Goal: Task Accomplishment & Management: Manage account settings

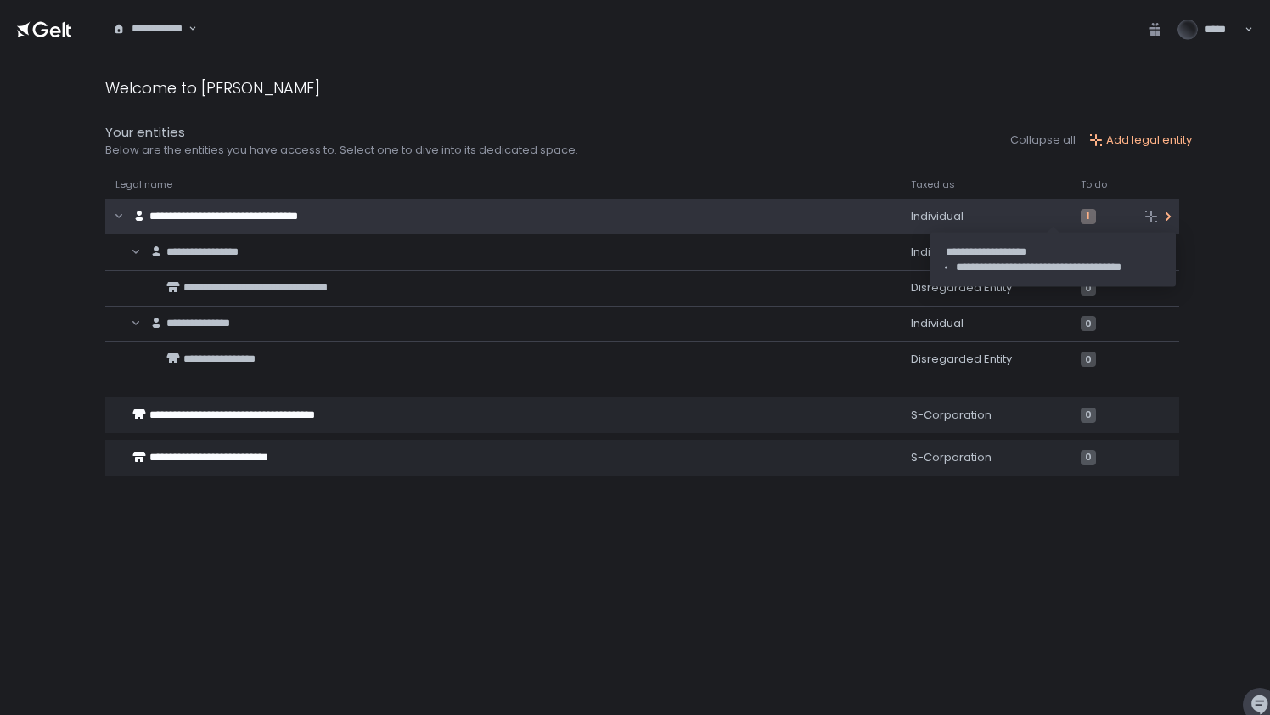
click at [1081, 214] on span "1" at bounding box center [1088, 216] width 15 height 15
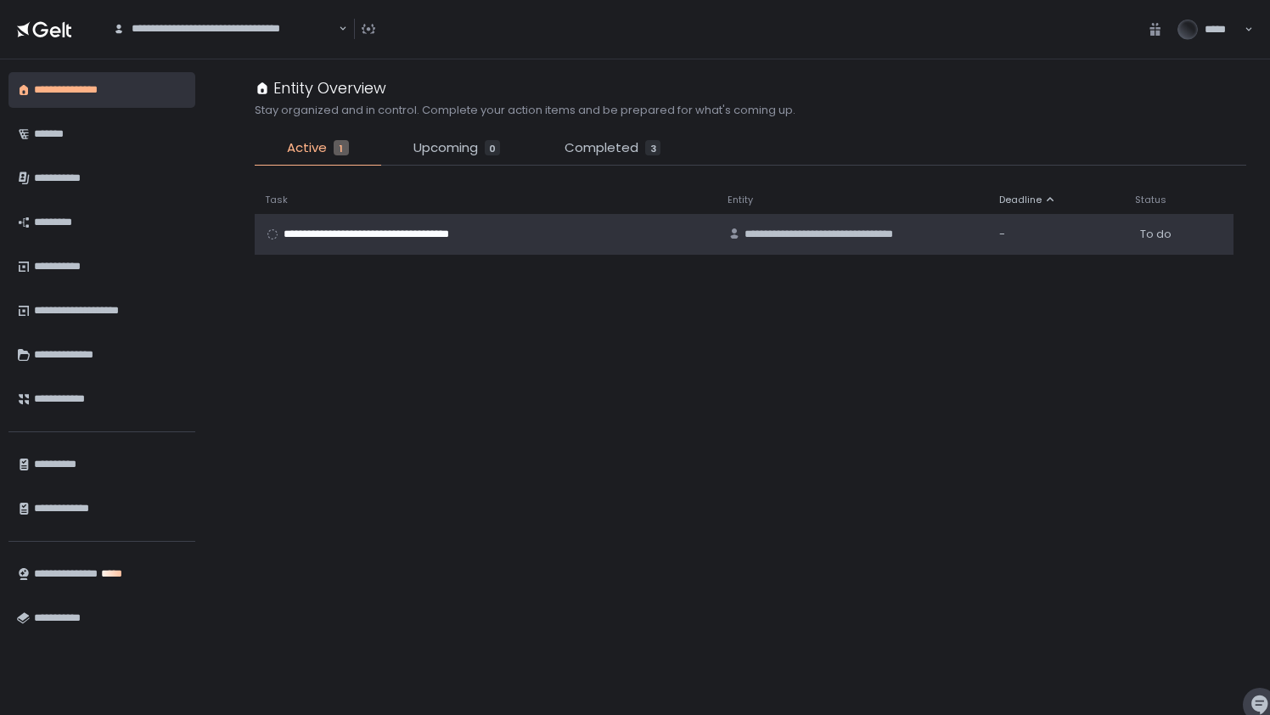
click at [322, 239] on span "**********" at bounding box center [387, 234] width 207 height 15
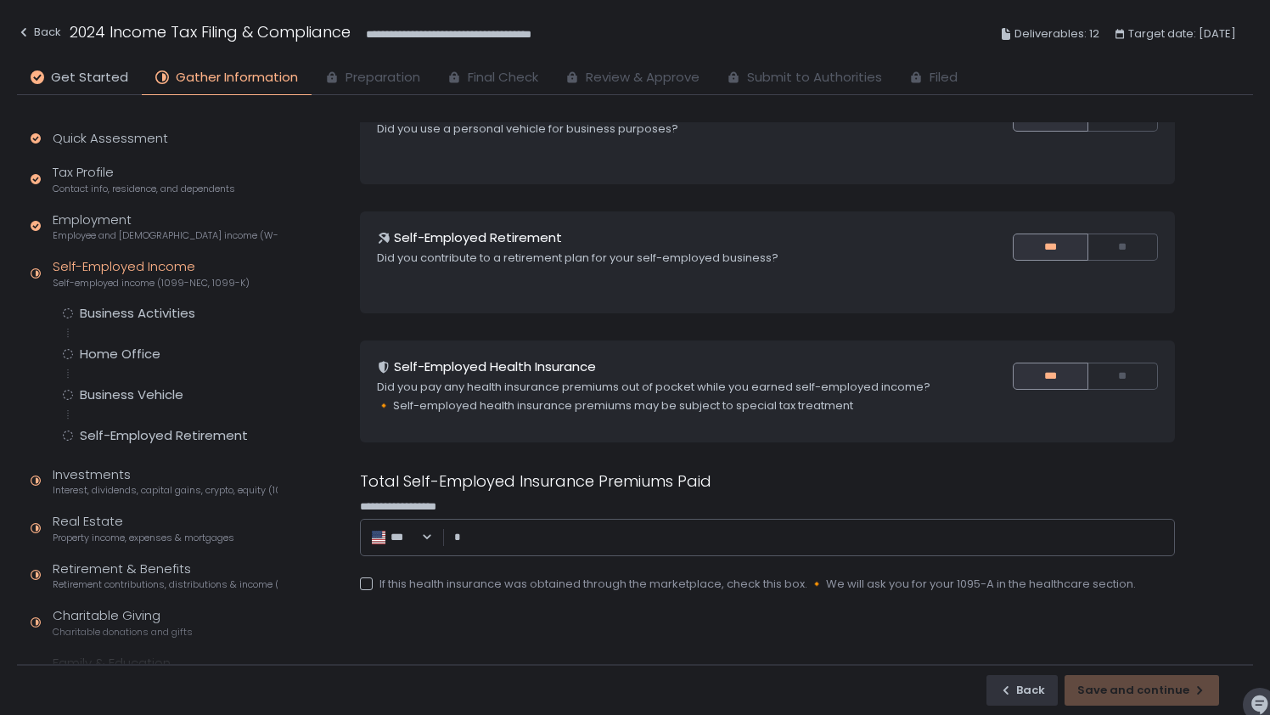
scroll to position [314, 0]
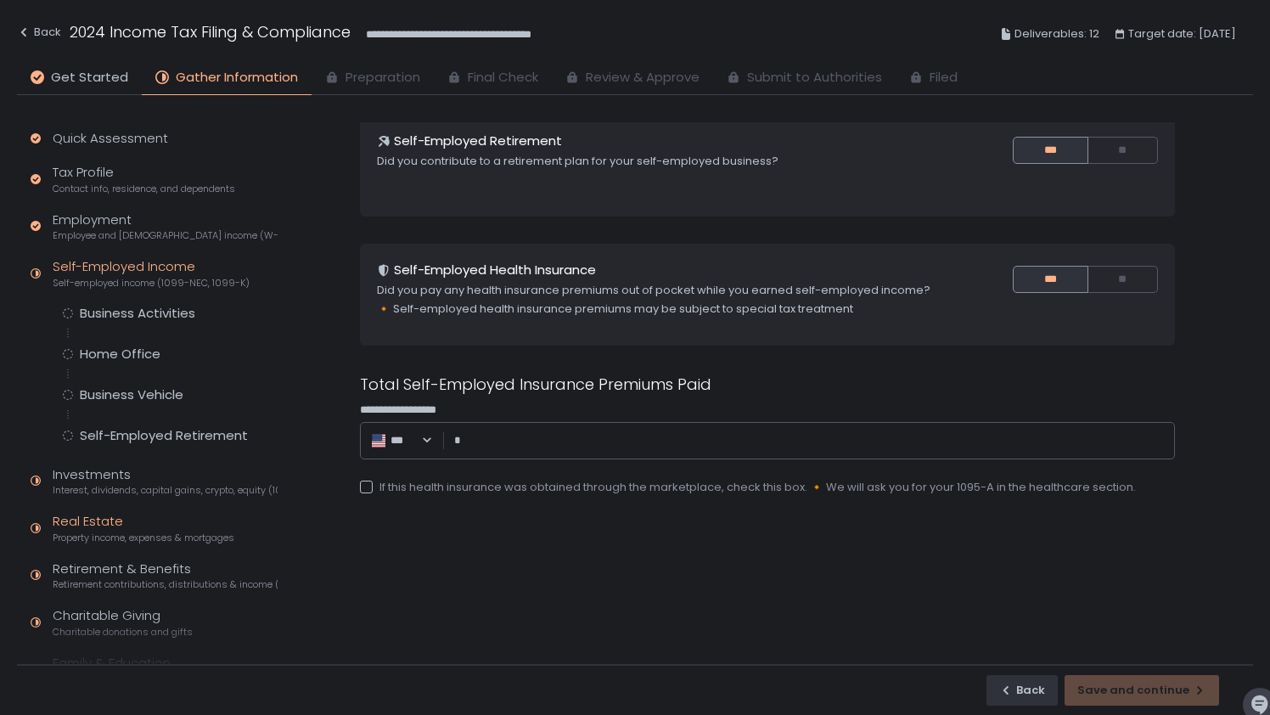
click at [100, 524] on div "Real Estate Property income, expenses & mortgages" at bounding box center [144, 528] width 182 height 32
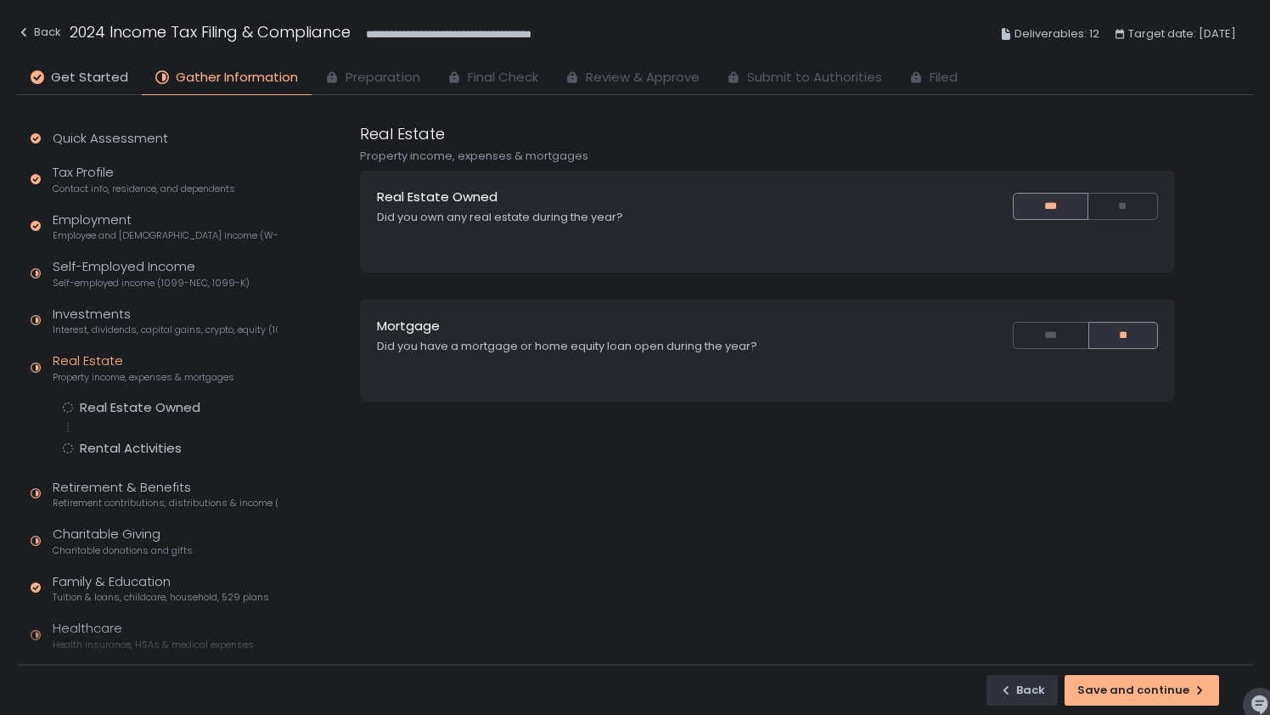
click at [640, 81] on span "Review & Approve" at bounding box center [643, 78] width 114 height 20
click at [938, 80] on span "Filed" at bounding box center [944, 78] width 28 height 20
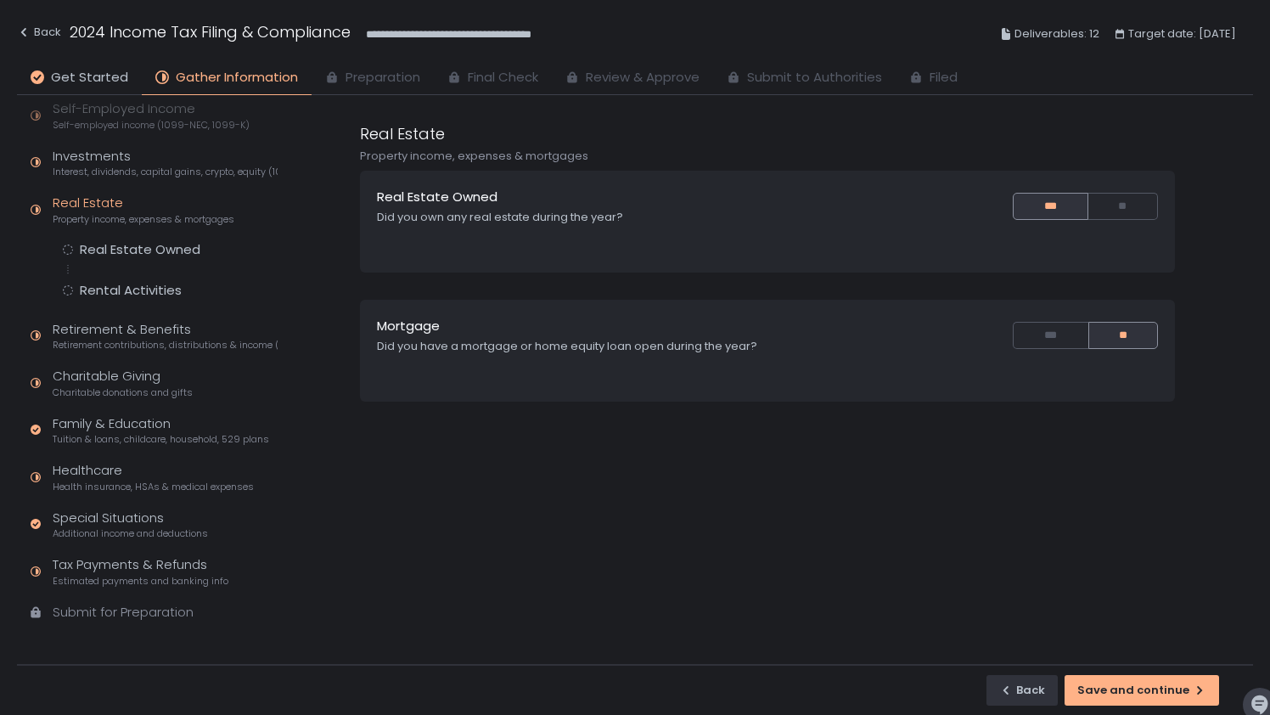
scroll to position [165, 0]
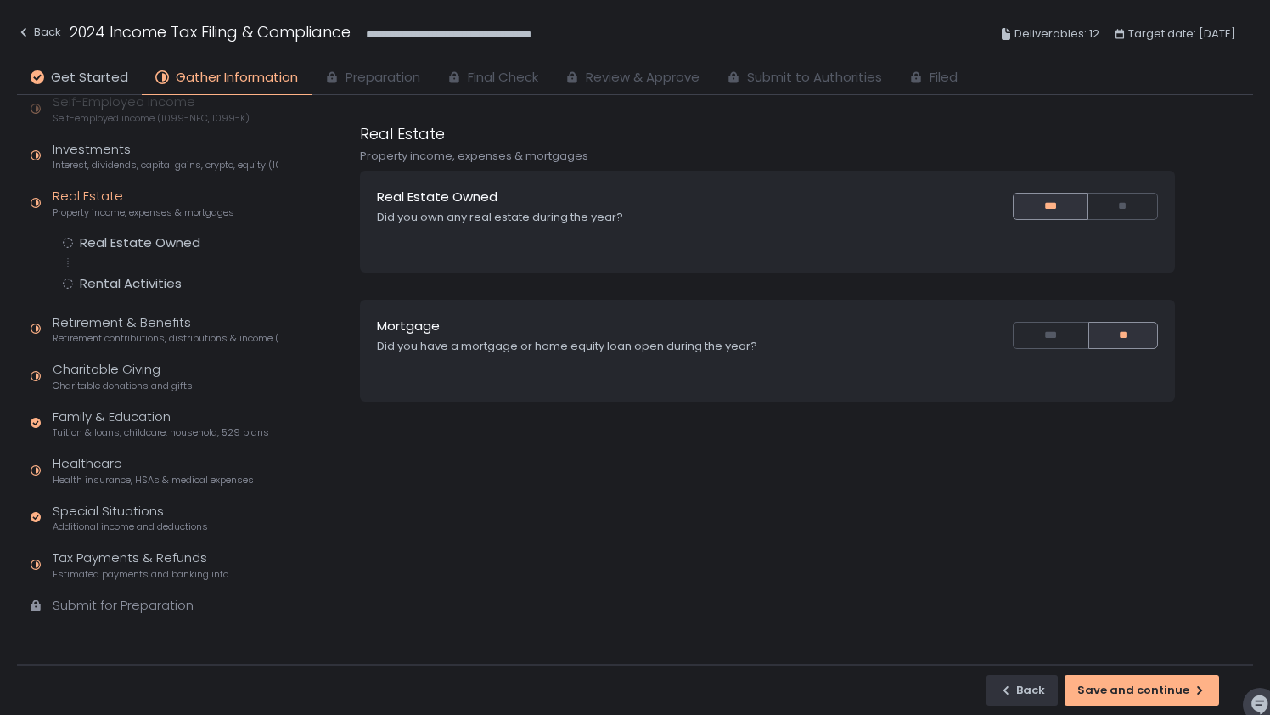
click at [361, 79] on span "Preparation" at bounding box center [383, 78] width 75 height 20
click at [39, 25] on div "Back" at bounding box center [39, 32] width 44 height 20
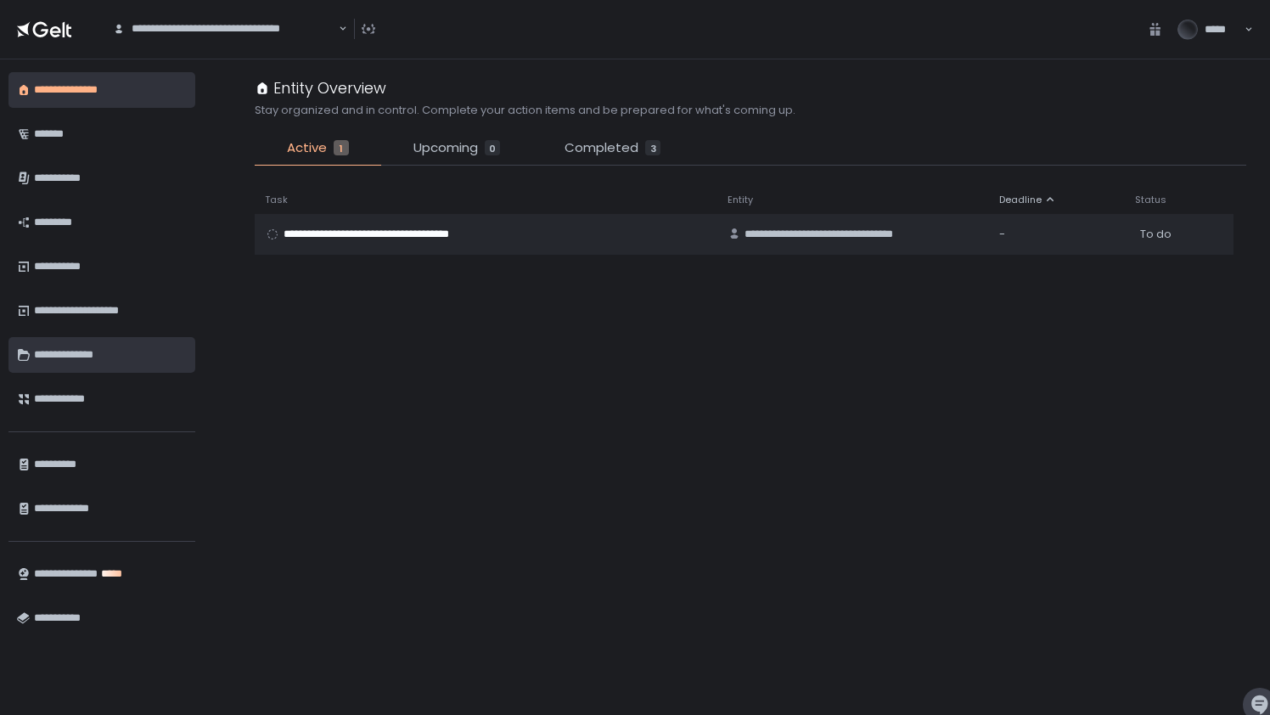
click at [103, 353] on div "**********" at bounding box center [110, 354] width 153 height 29
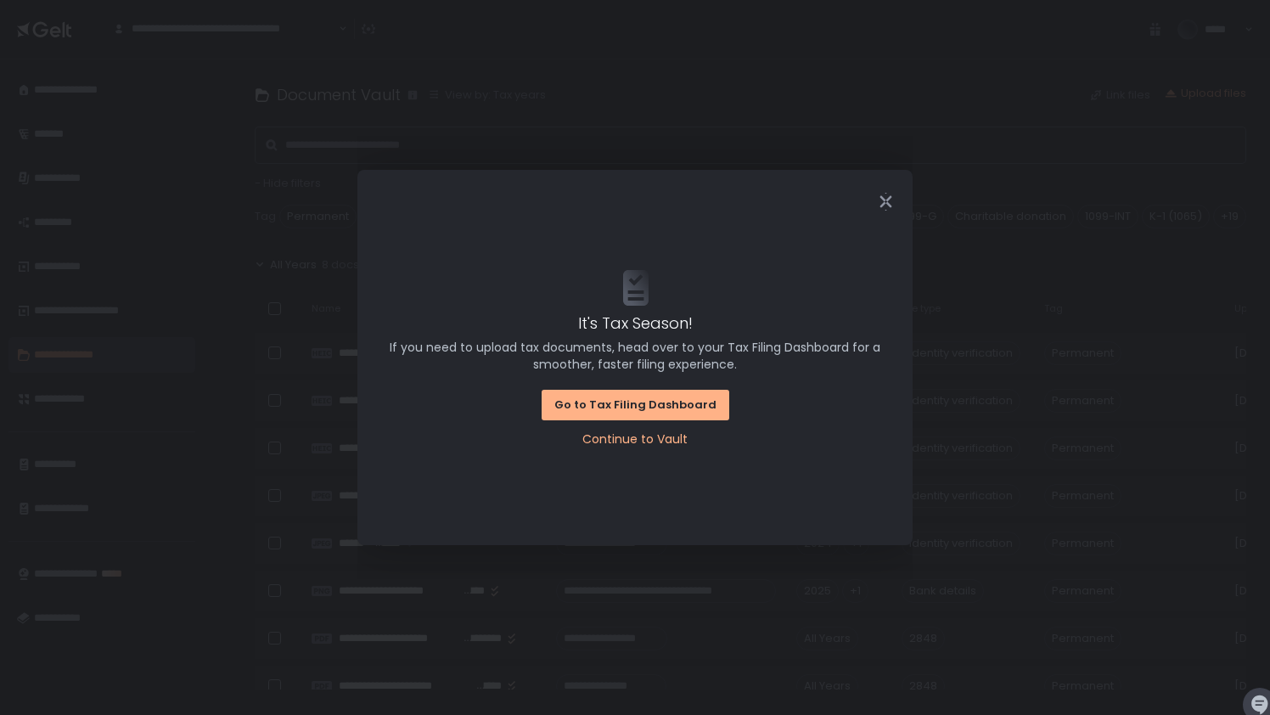
click at [595, 438] on div "Continue to Vault" at bounding box center [634, 438] width 105 height 17
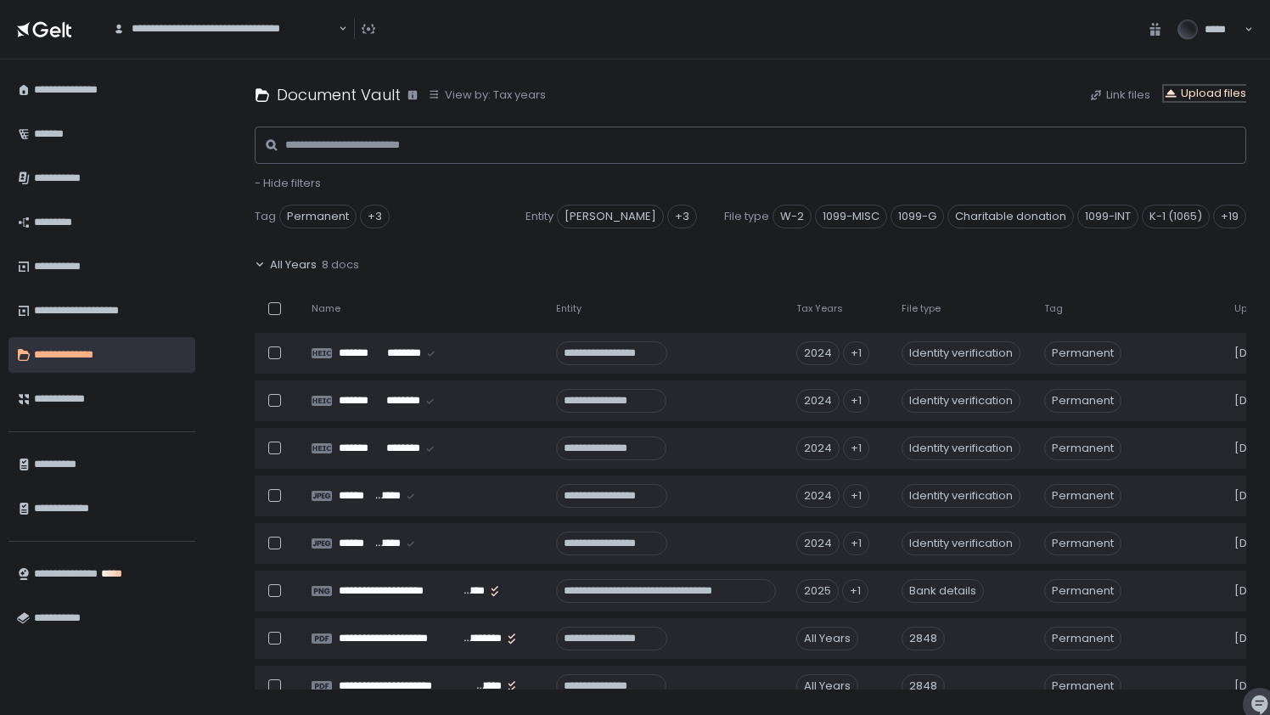
click at [1189, 96] on div "Upload files" at bounding box center [1205, 93] width 82 height 15
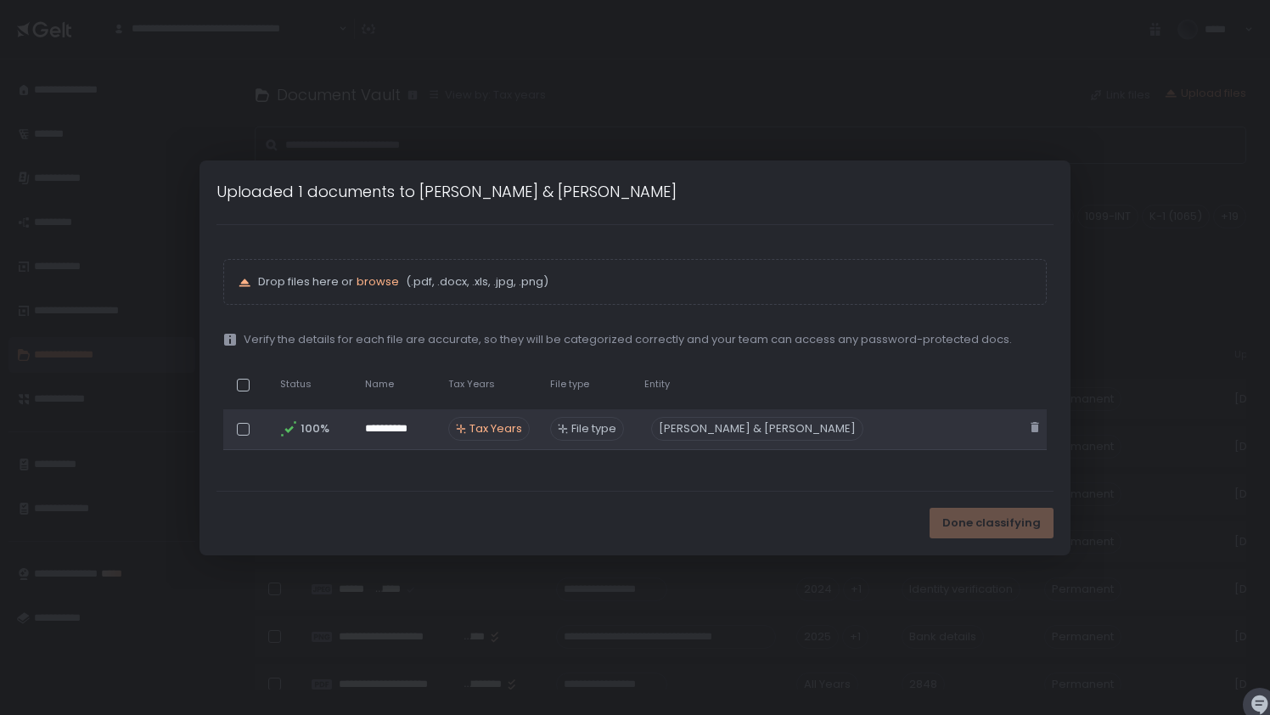
click at [484, 429] on span "Tax Years" at bounding box center [495, 428] width 53 height 15
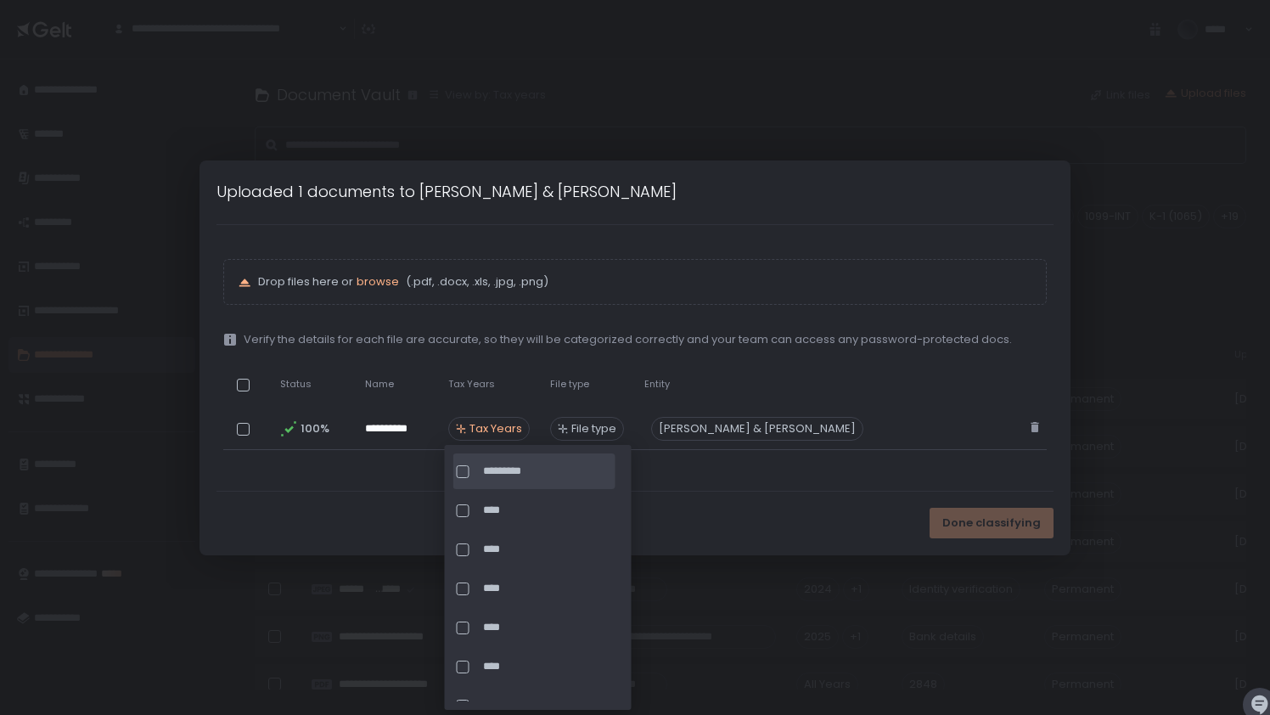
click at [463, 473] on div at bounding box center [463, 471] width 13 height 13
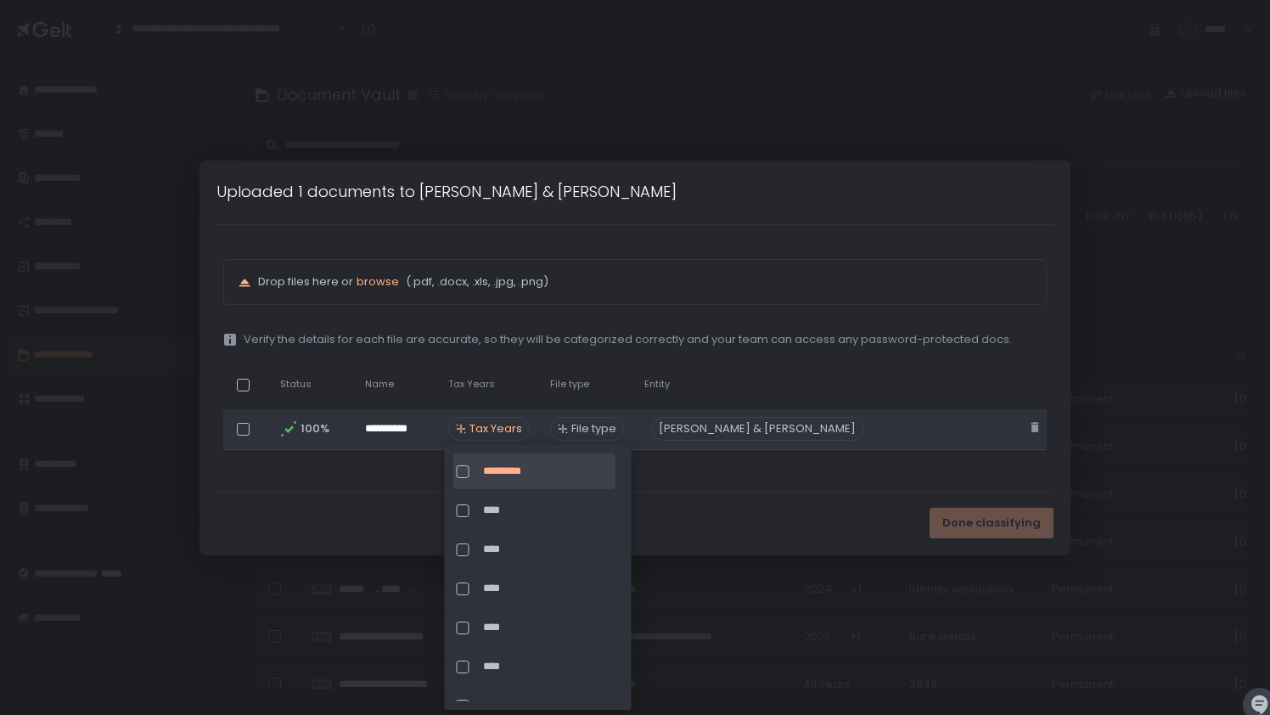
click at [587, 429] on span "File type" at bounding box center [593, 428] width 45 height 15
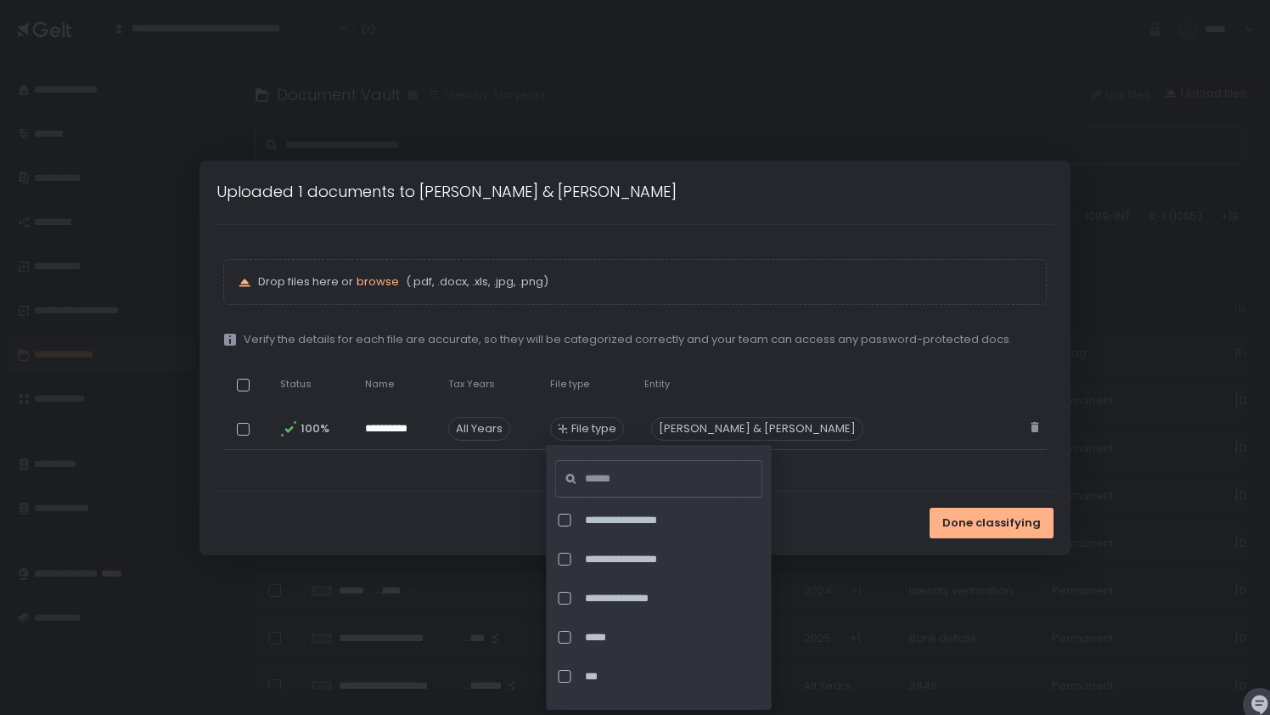
scroll to position [4228, 0]
click at [563, 515] on div at bounding box center [565, 518] width 13 height 13
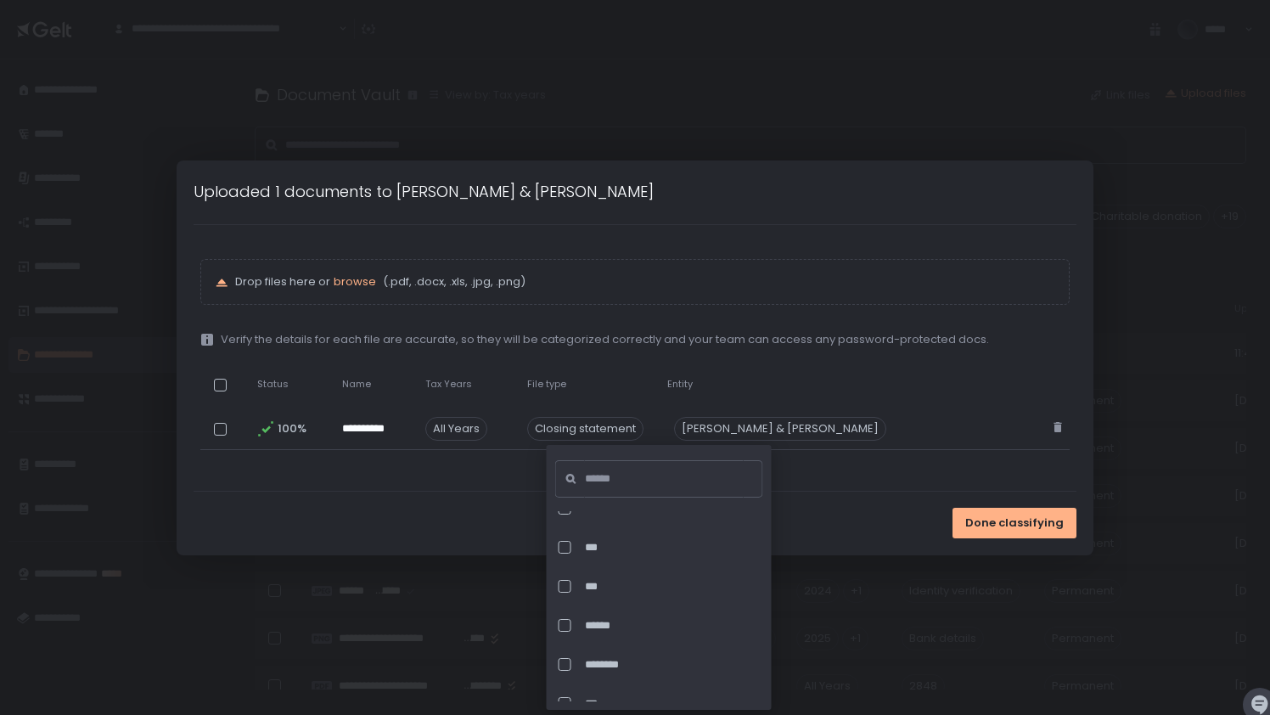
scroll to position [5937, 0]
click at [888, 462] on div "**********" at bounding box center [635, 358] width 883 height 266
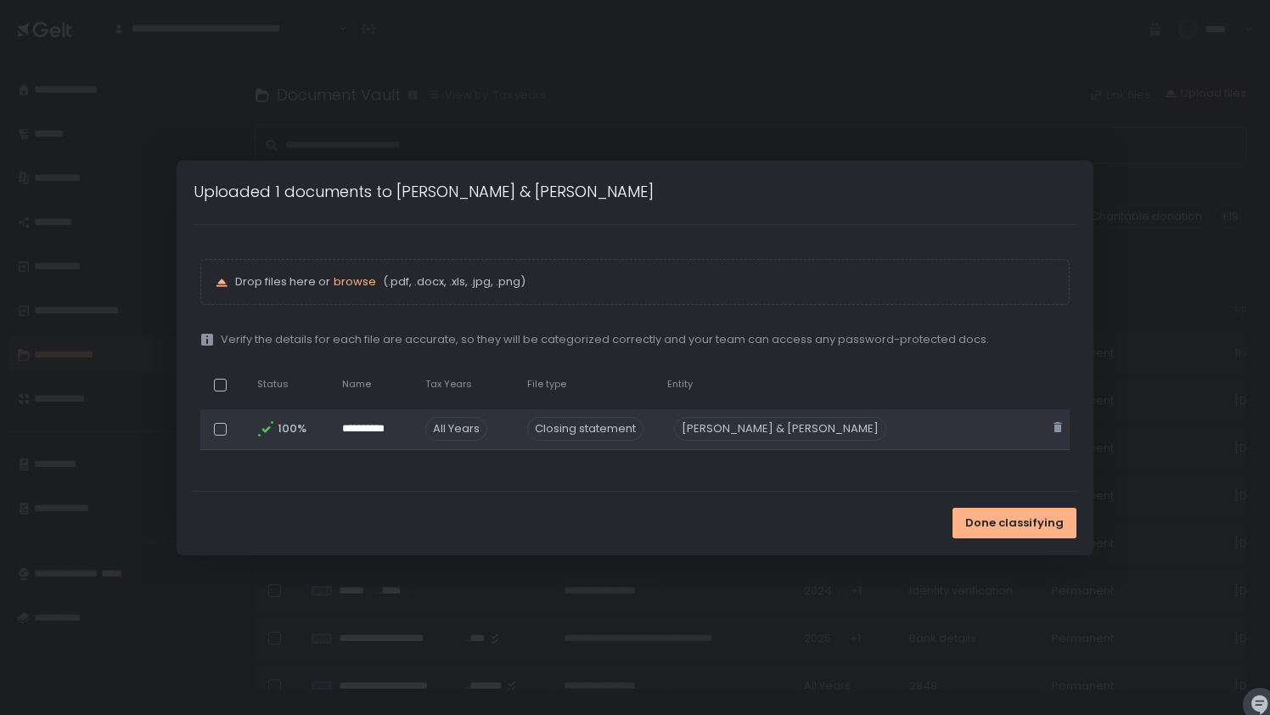
click at [214, 429] on div at bounding box center [220, 429] width 13 height 13
click at [997, 522] on span "Done classifying" at bounding box center [1014, 522] width 98 height 15
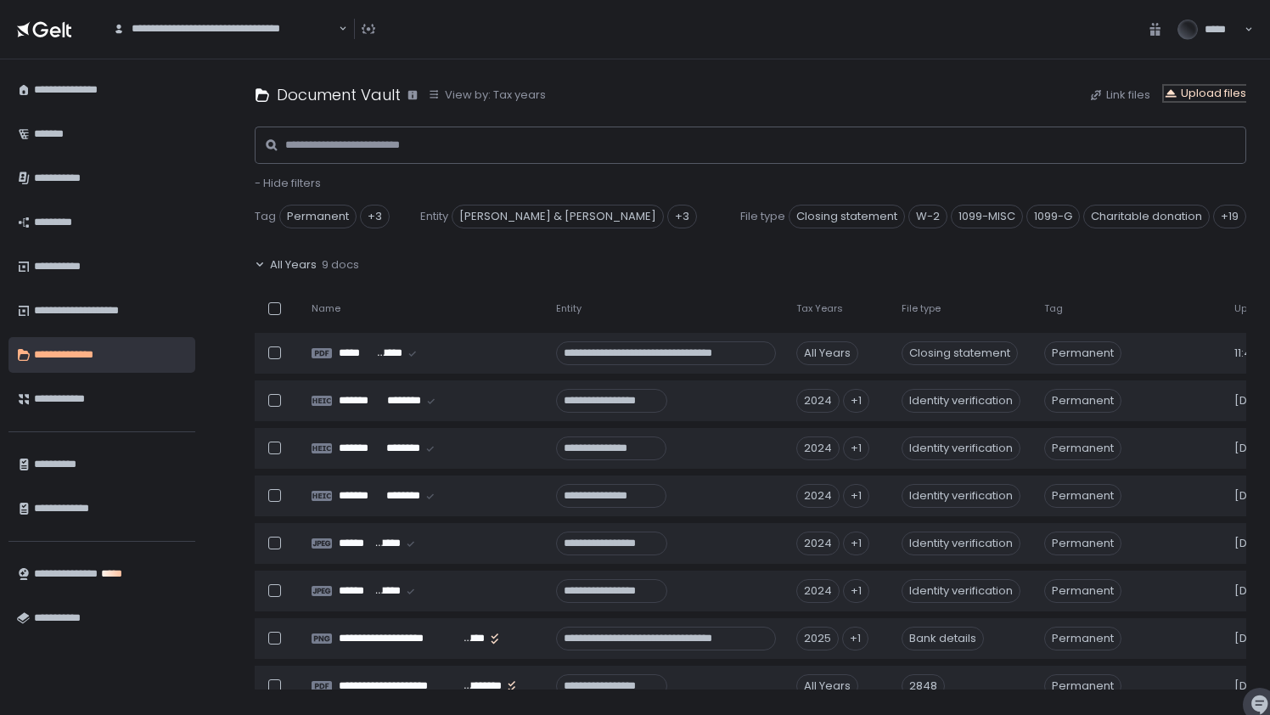
click at [1203, 92] on div "Upload files" at bounding box center [1205, 93] width 82 height 15
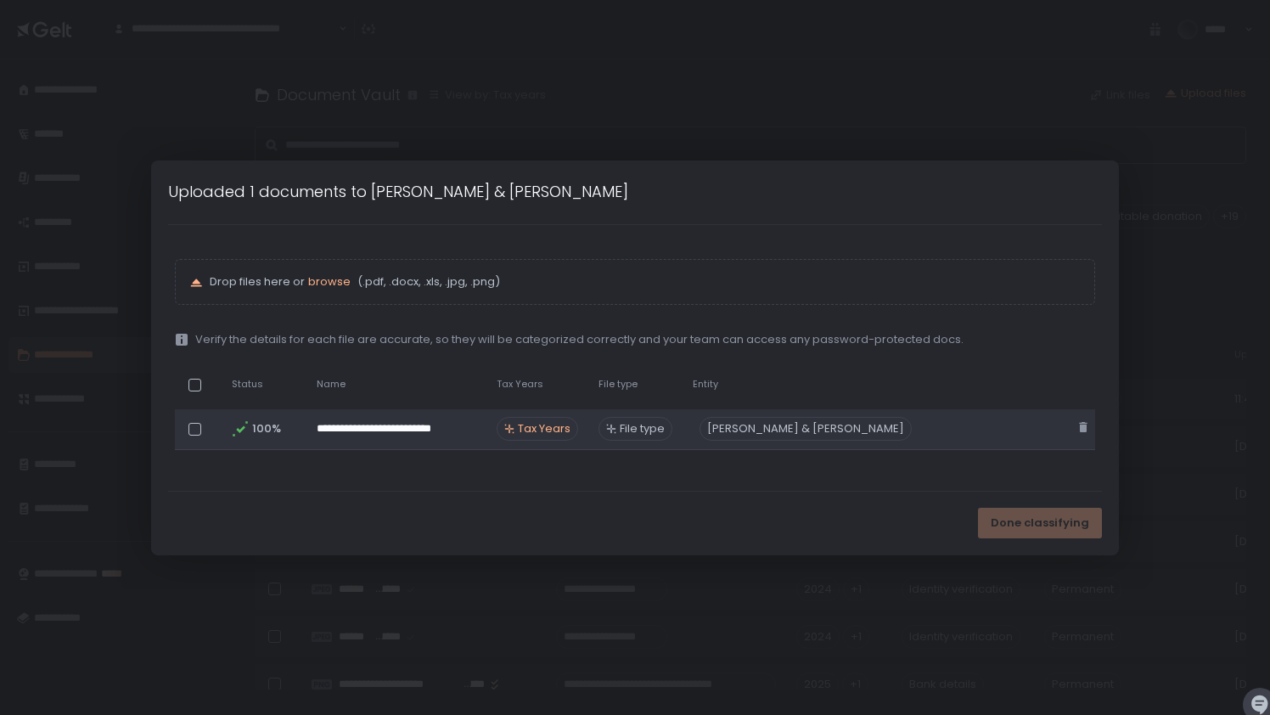
click at [547, 432] on span "Tax Years" at bounding box center [544, 428] width 53 height 15
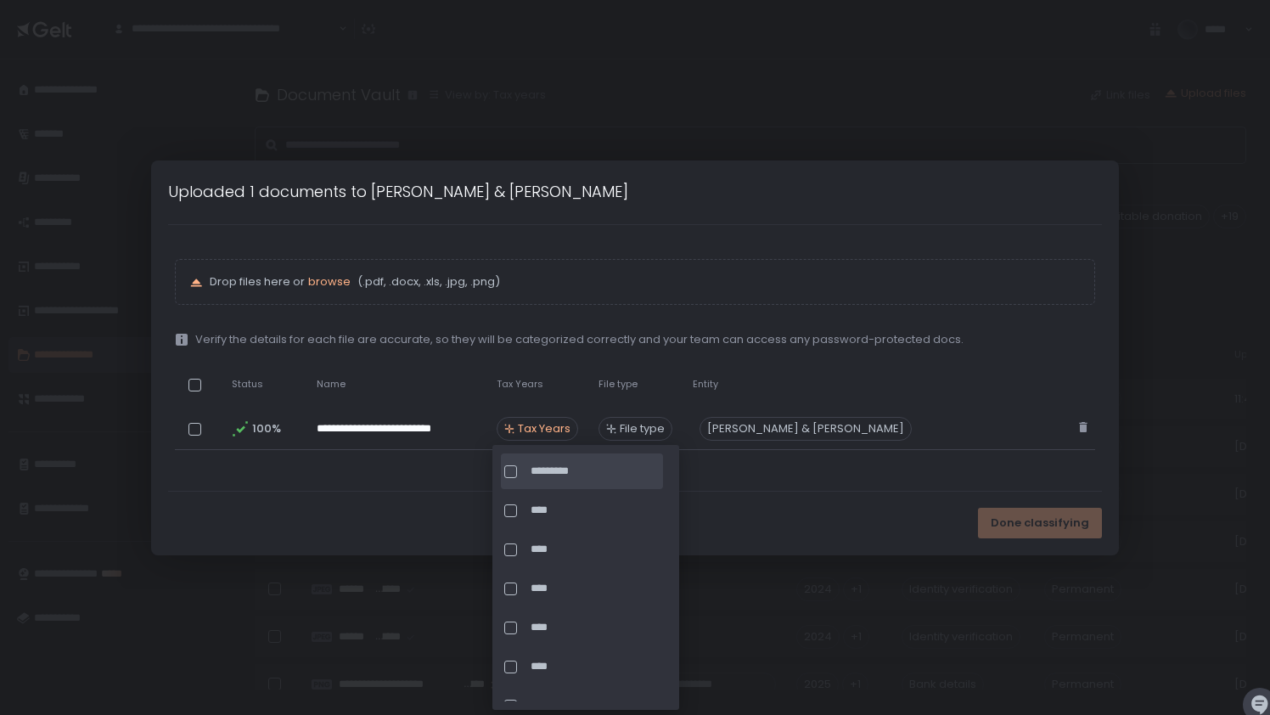
click at [545, 468] on span "*********" at bounding box center [595, 471] width 129 height 15
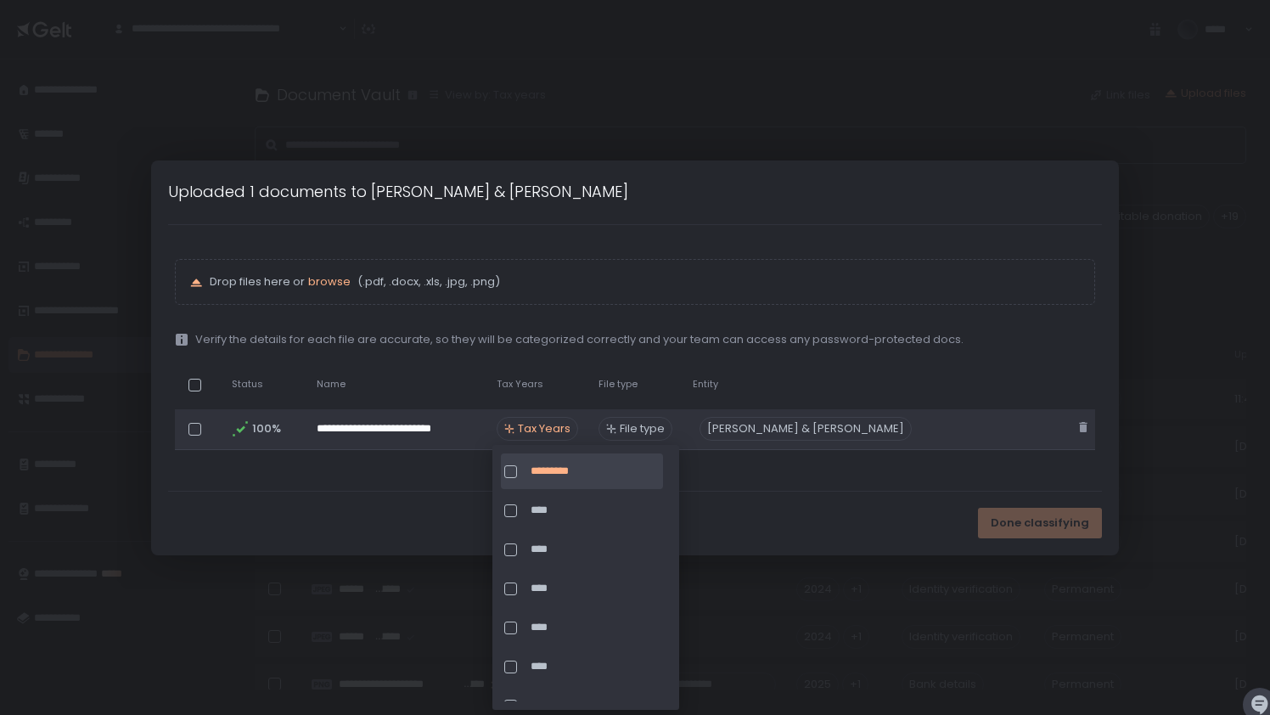
click at [635, 425] on span "File type" at bounding box center [642, 428] width 45 height 15
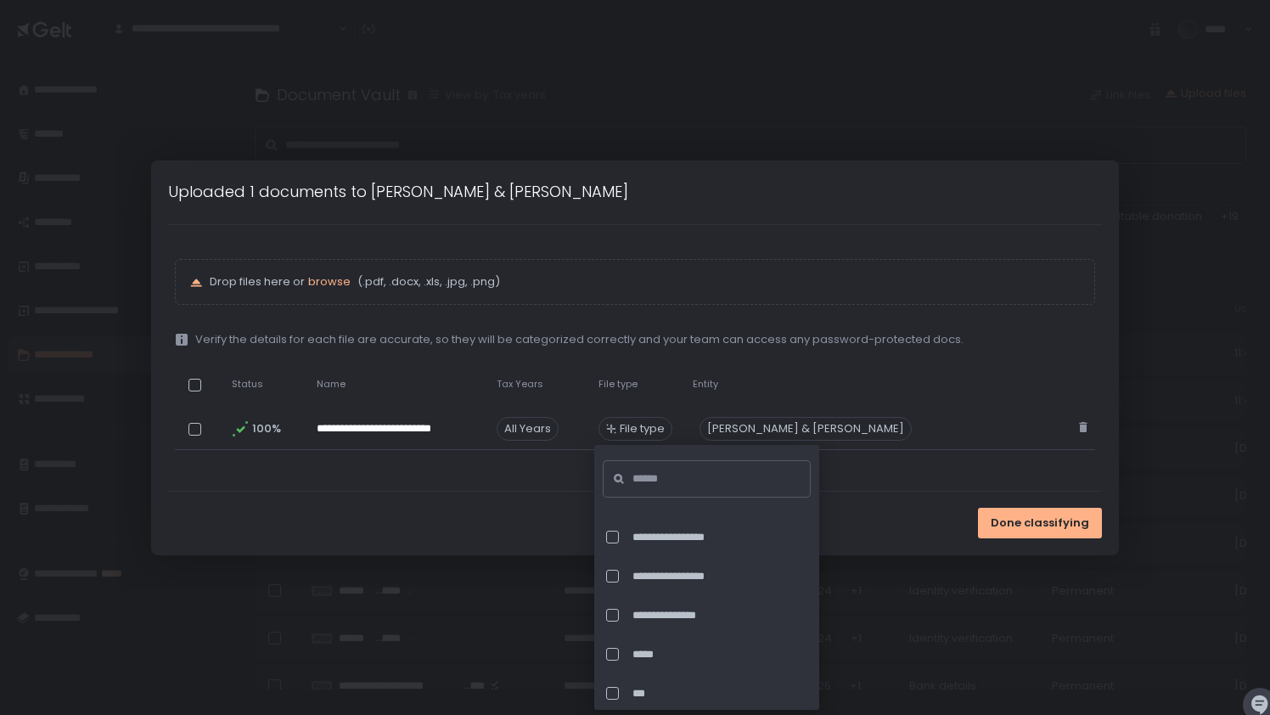
scroll to position [4210, 0]
click at [615, 533] on div at bounding box center [612, 536] width 13 height 13
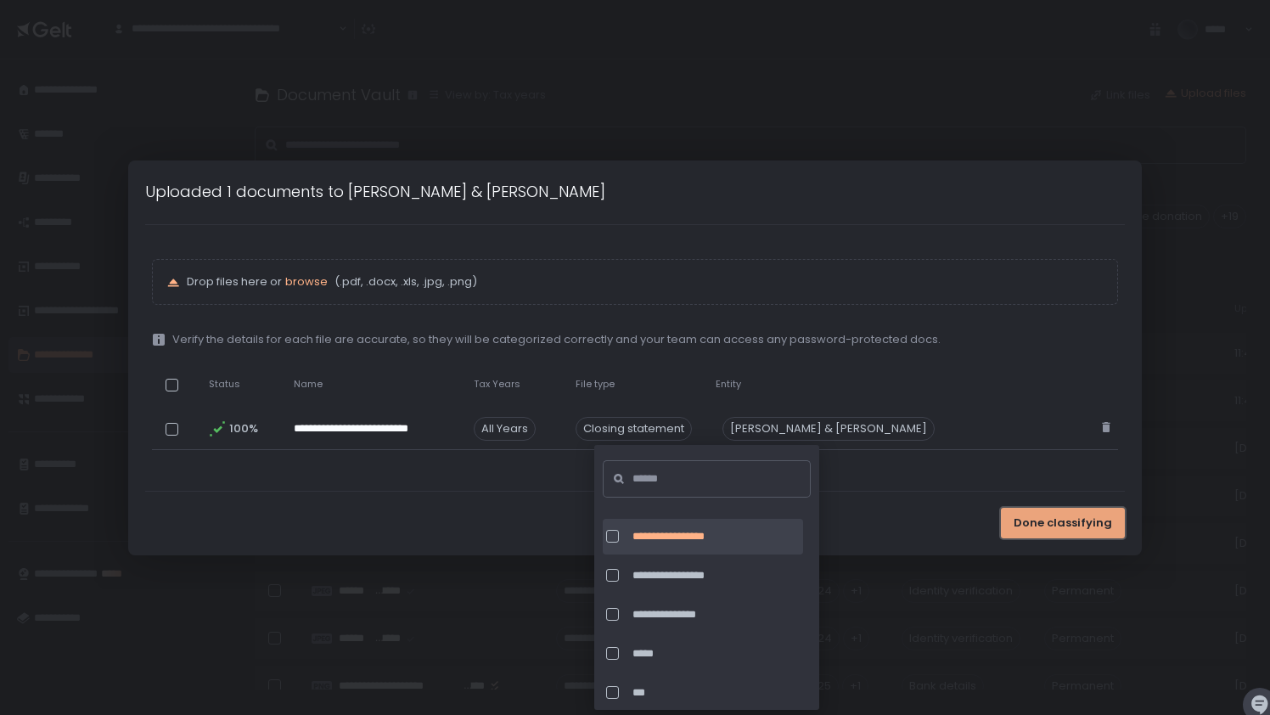
click at [1052, 520] on span "Done classifying" at bounding box center [1063, 522] width 98 height 15
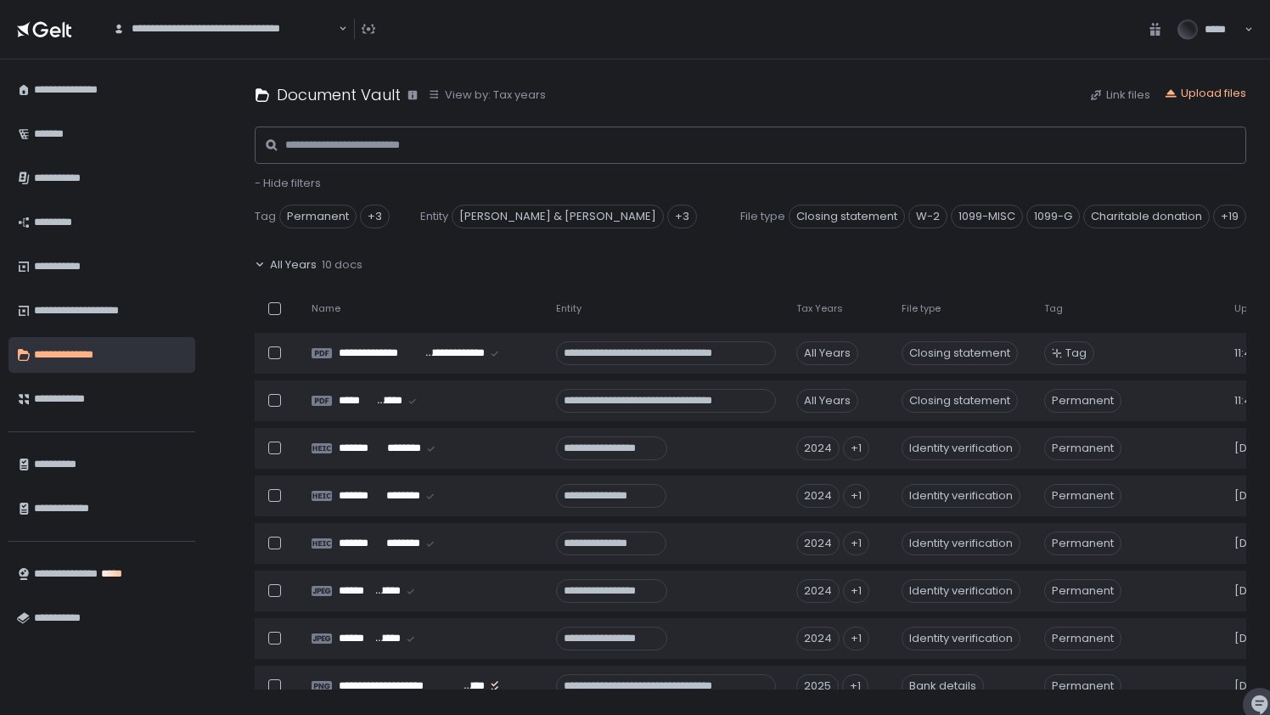
scroll to position [443, 0]
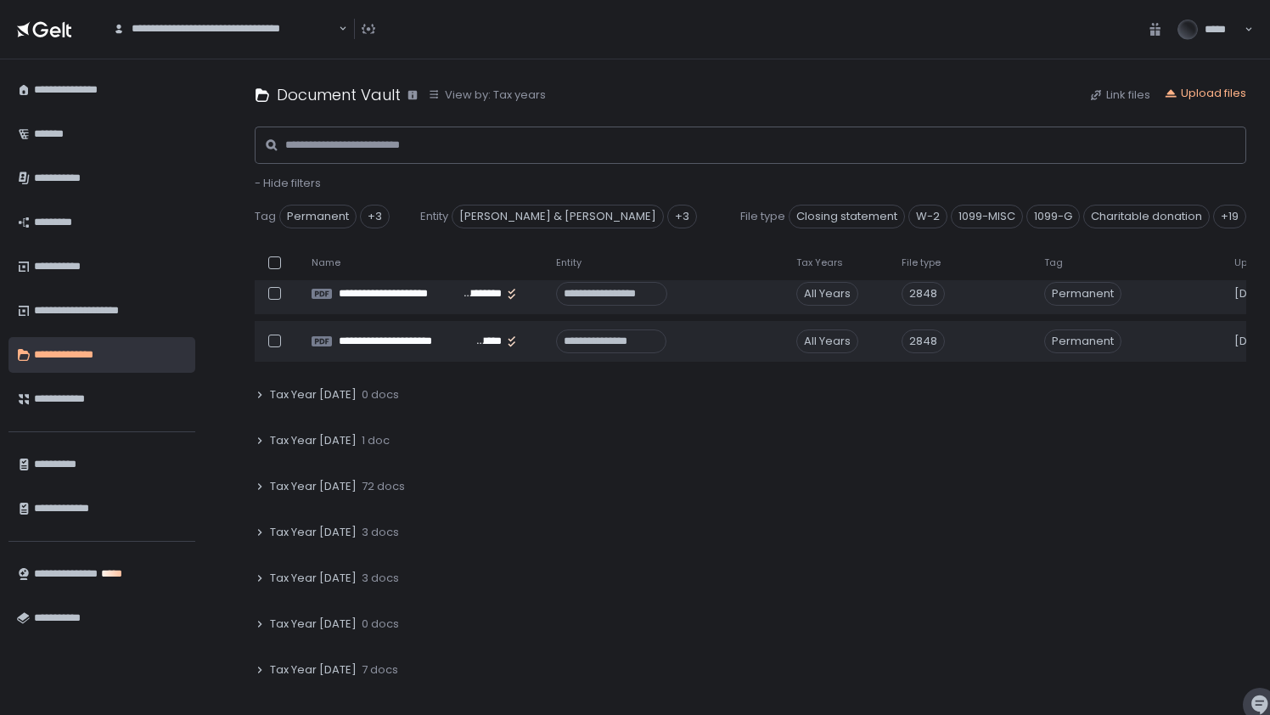
click at [1242, 26] on div "*****" at bounding box center [1204, 30] width 98 height 20
click at [1183, 97] on div "******" at bounding box center [1203, 102] width 70 height 15
